Goal: Task Accomplishment & Management: Manage account settings

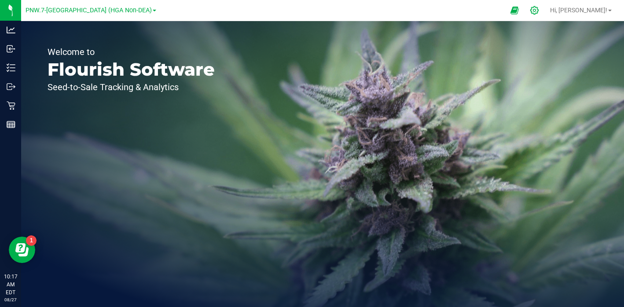
click at [545, 14] on div at bounding box center [534, 10] width 22 height 19
click at [539, 9] on icon at bounding box center [533, 10] width 9 height 9
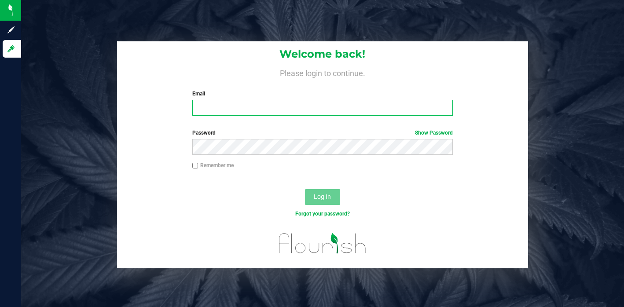
click at [234, 111] on input "Email" at bounding box center [322, 108] width 260 height 16
type input "[EMAIL_ADDRESS][DOMAIN_NAME]"
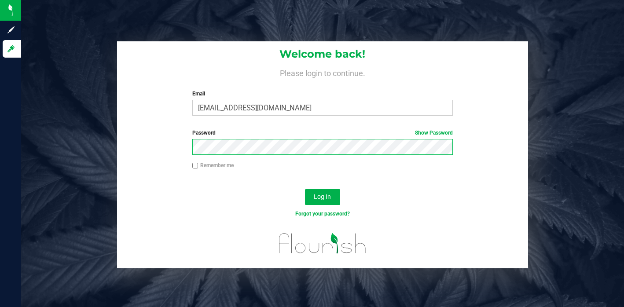
click at [305, 189] on button "Log In" at bounding box center [322, 197] width 35 height 16
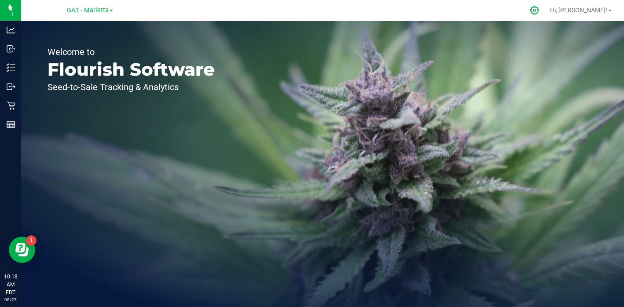
click at [538, 10] on icon at bounding box center [534, 10] width 8 height 8
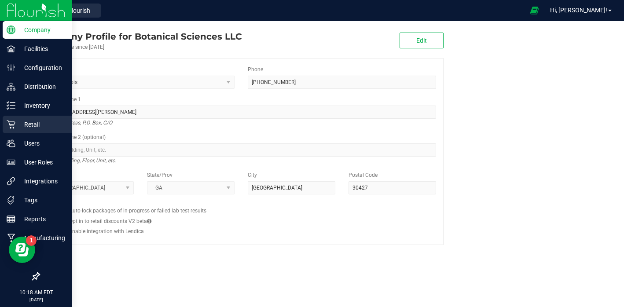
click at [40, 126] on p "Retail" at bounding box center [41, 124] width 53 height 11
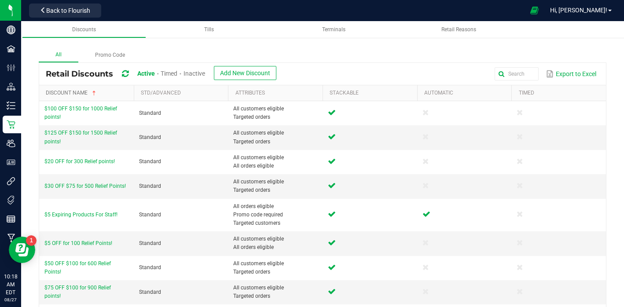
click at [73, 92] on link "Discount Name" at bounding box center [88, 93] width 84 height 7
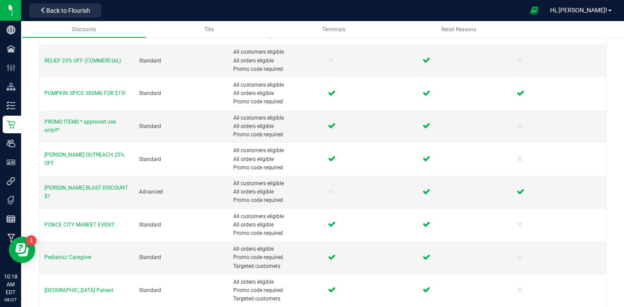
scroll to position [473, 0]
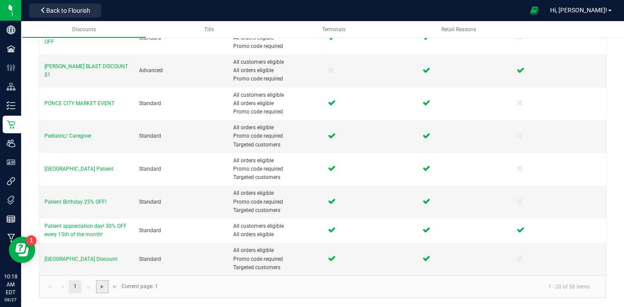
click at [103, 288] on span "Go to the next page" at bounding box center [101, 286] width 7 height 7
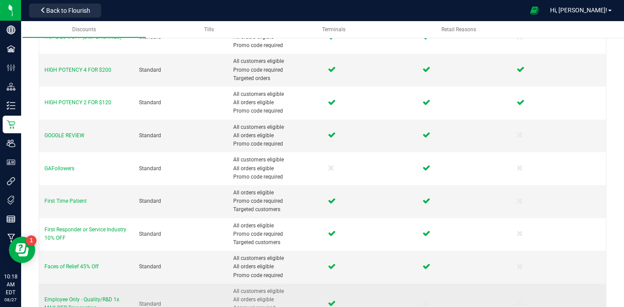
scroll to position [351, 0]
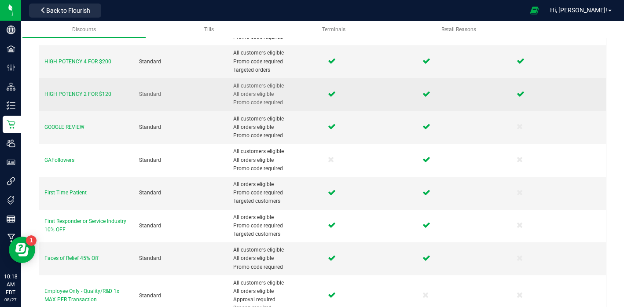
click at [74, 93] on span "HIGH POTENCY 2 FOR $120" at bounding box center [77, 94] width 67 height 6
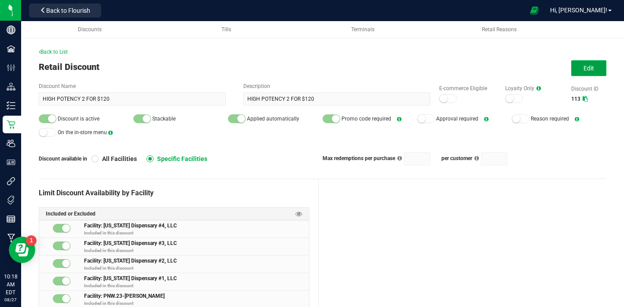
click at [587, 69] on span "Edit" at bounding box center [588, 68] width 11 height 7
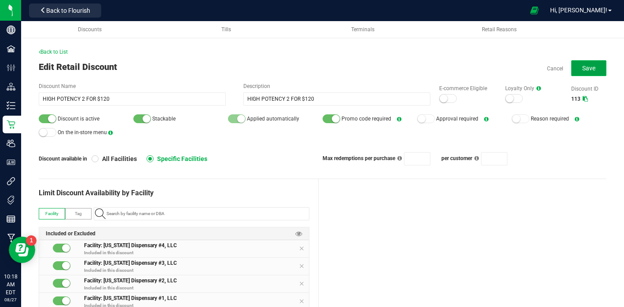
click at [589, 66] on span "Save" at bounding box center [588, 68] width 13 height 7
type input "2"
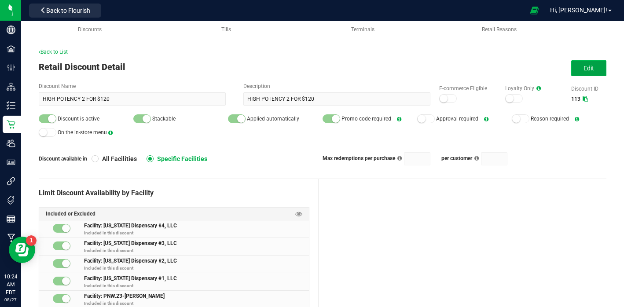
click at [585, 66] on span "Edit" at bounding box center [588, 68] width 11 height 7
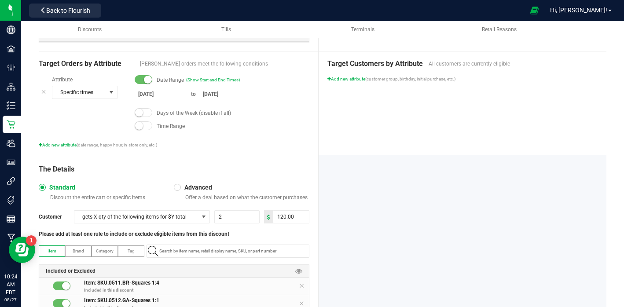
scroll to position [400, 0]
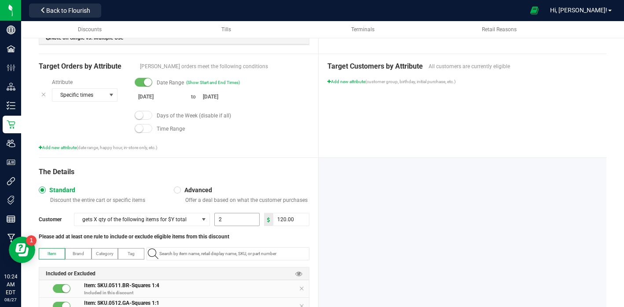
click at [230, 221] on input "2" at bounding box center [237, 219] width 44 height 12
click at [256, 179] on div "The Details Standard Discount the entire cart or specific items Advanced Offer …" at bounding box center [179, 250] width 280 height 184
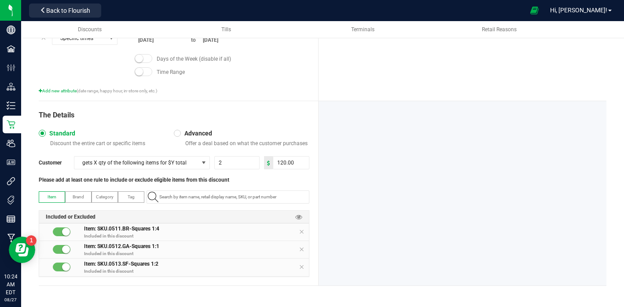
click at [63, 267] on small at bounding box center [66, 267] width 8 height 8
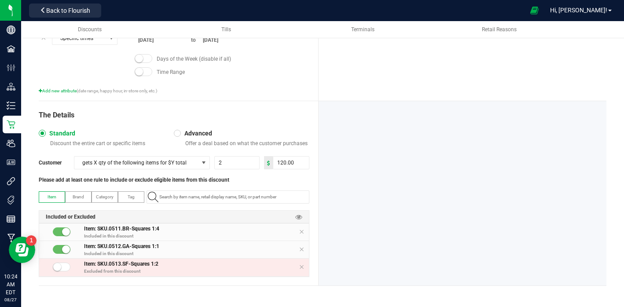
click at [63, 267] on div at bounding box center [62, 267] width 18 height 9
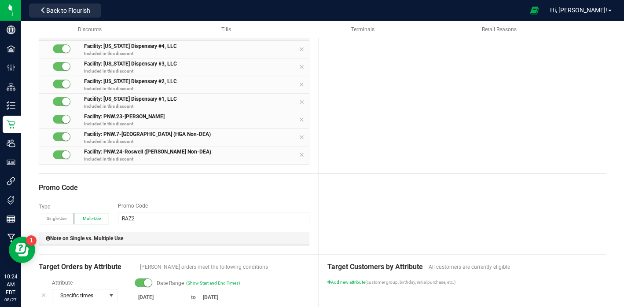
scroll to position [190, 0]
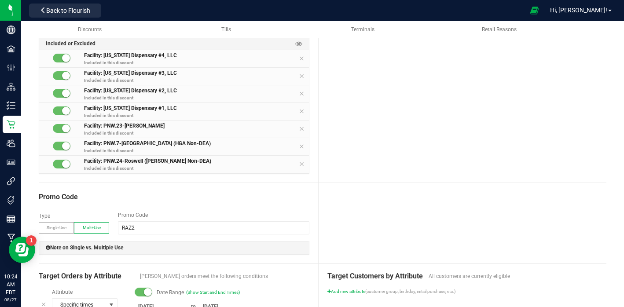
click at [58, 127] on div at bounding box center [62, 128] width 18 height 9
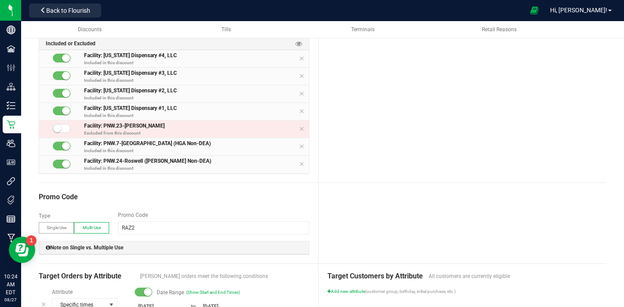
click at [58, 127] on small at bounding box center [57, 128] width 8 height 8
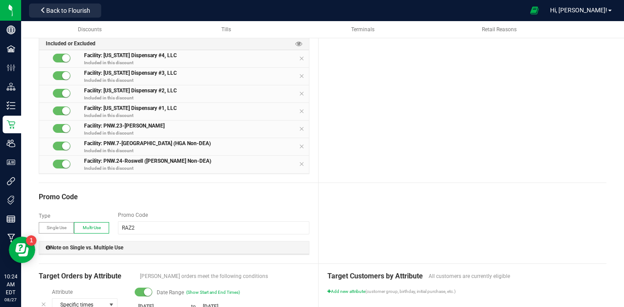
scroll to position [0, 0]
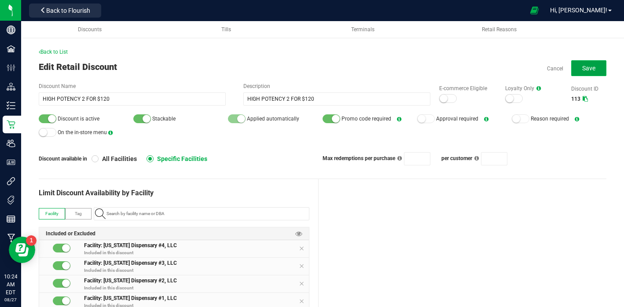
click at [597, 66] on button "Save" at bounding box center [588, 68] width 35 height 16
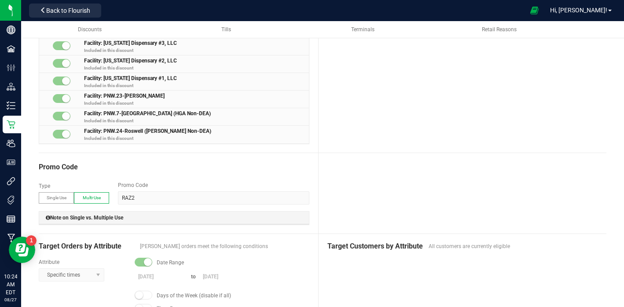
scroll to position [202, 0]
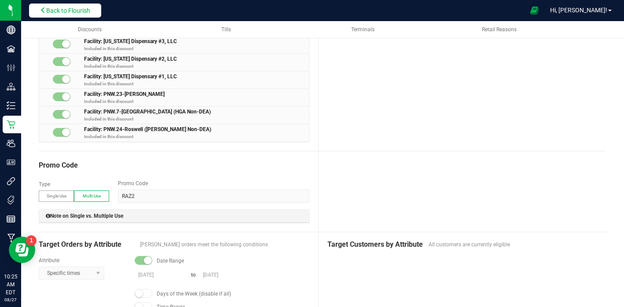
click at [73, 4] on button "Back to Flourish" at bounding box center [65, 11] width 72 height 14
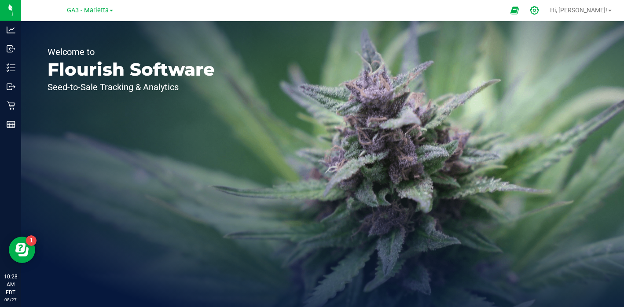
click at [539, 11] on icon at bounding box center [533, 10] width 9 height 9
click at [539, 12] on icon at bounding box center [533, 10] width 9 height 9
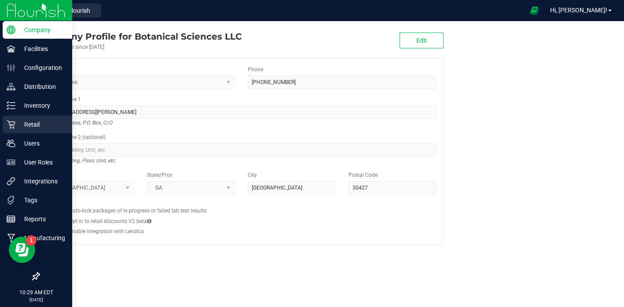
click at [32, 126] on p "Retail" at bounding box center [41, 124] width 53 height 11
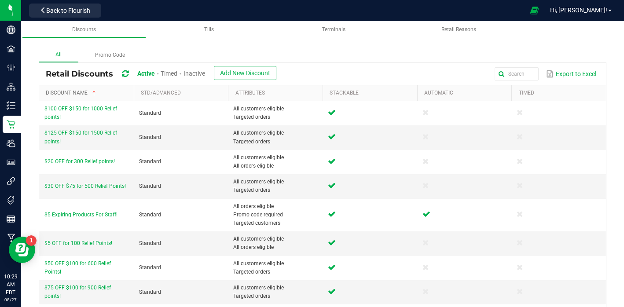
click at [77, 91] on link "Discount Name" at bounding box center [88, 93] width 84 height 7
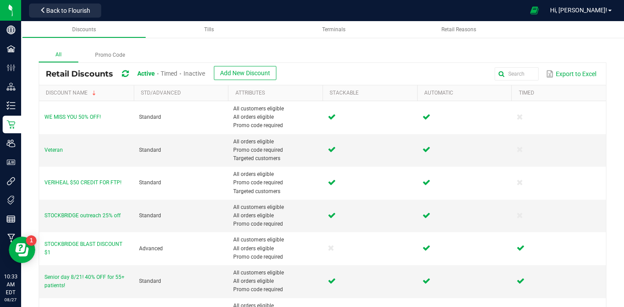
click at [402, 74] on div "Export to Excel" at bounding box center [441, 73] width 316 height 15
